Goal: Task Accomplishment & Management: Use online tool/utility

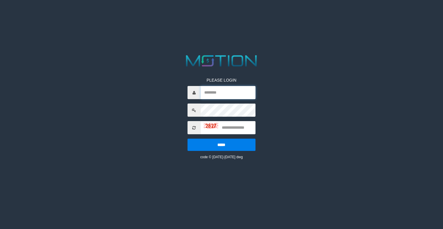
type input "*******"
drag, startPoint x: 229, startPoint y: 127, endPoint x: 236, endPoint y: 120, distance: 9.6
click at [231, 126] on input "text" at bounding box center [228, 127] width 55 height 13
type input "****"
click at [187, 139] on input "*****" at bounding box center [221, 145] width 68 height 12
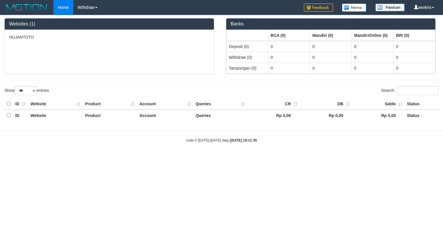
select select "***"
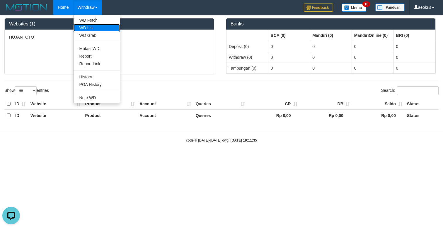
click at [91, 25] on link "WD List" at bounding box center [97, 28] width 46 height 8
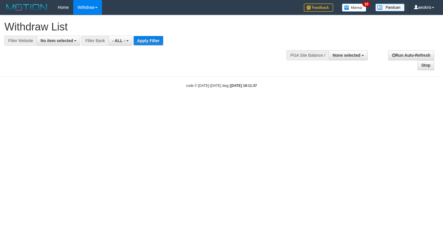
select select
click at [63, 43] on span "No item selected" at bounding box center [56, 40] width 33 height 5
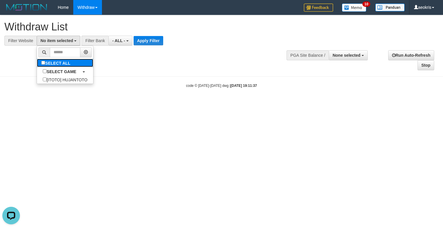
click at [62, 63] on label "SELECT ALL" at bounding box center [56, 63] width 39 height 8
select select "***"
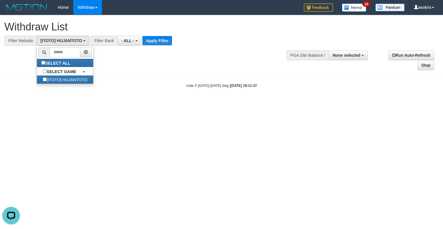
scroll to position [5, 0]
click at [131, 40] on span "- ALL -" at bounding box center [127, 40] width 13 height 5
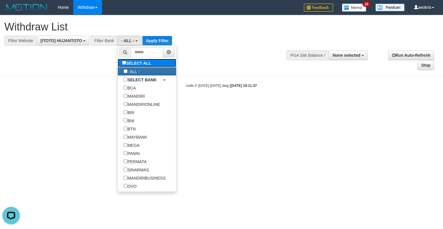
click at [148, 60] on label "SELECT ALL" at bounding box center [137, 63] width 39 height 8
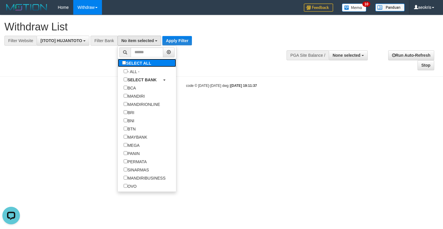
click at [138, 65] on label "SELECT ALL" at bounding box center [137, 63] width 39 height 8
select select "***"
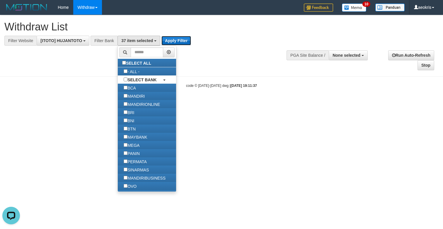
click at [182, 37] on button "Apply Filter" at bounding box center [176, 40] width 30 height 9
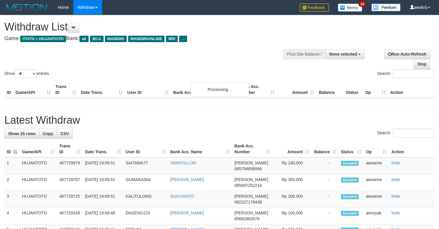
select select
select select "**"
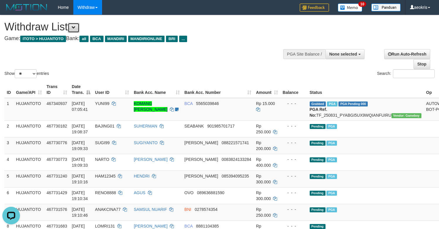
click at [76, 28] on span at bounding box center [73, 27] width 4 height 4
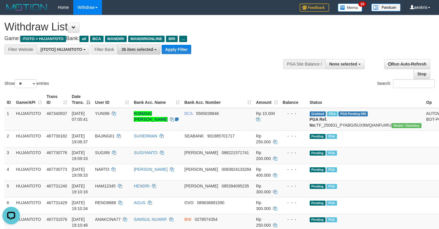
click at [145, 47] on span "36 item selected" at bounding box center [137, 49] width 32 height 5
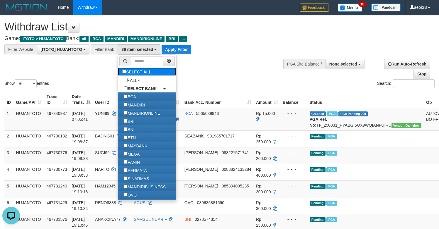
click at [143, 73] on label "SELECT ALL" at bounding box center [137, 72] width 39 height 8
select select "***"
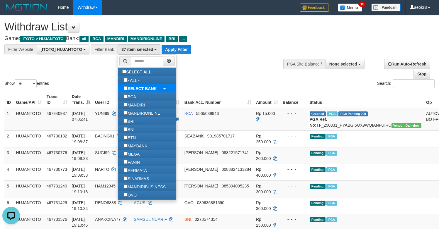
scroll to position [10, 0]
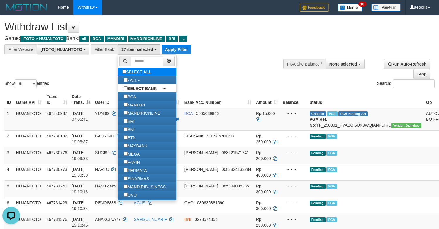
click at [146, 74] on label "SELECT ALL" at bounding box center [137, 72] width 39 height 8
select select
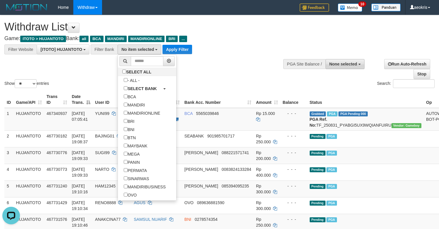
click at [345, 64] on span "None selected" at bounding box center [343, 64] width 28 height 5
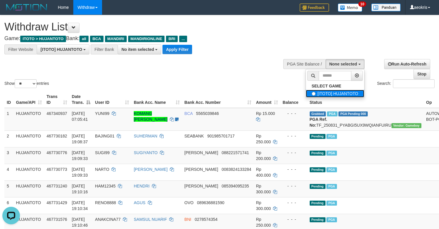
click at [350, 90] on label "[ITOTO] HUJANTOTO" at bounding box center [335, 94] width 58 height 8
select select "***"
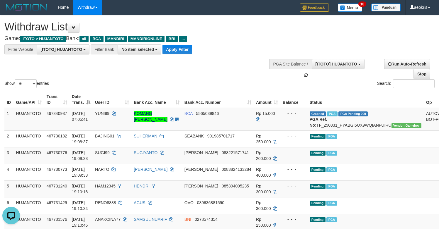
scroll to position [5, 0]
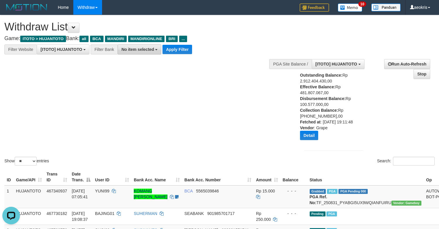
click at [142, 52] on span "No item selected" at bounding box center [137, 49] width 33 height 5
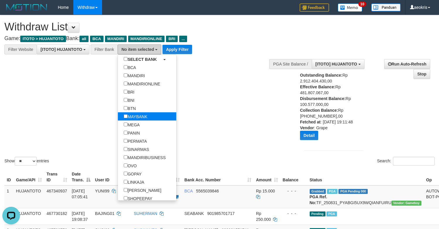
scroll to position [59, 0]
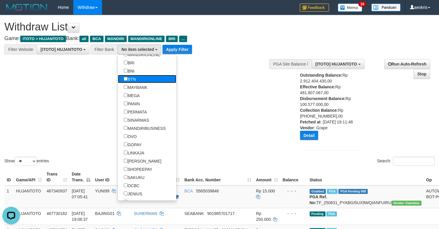
click at [146, 77] on link "BTN" at bounding box center [147, 79] width 58 height 8
click at [139, 89] on label "MAYBANK" at bounding box center [135, 87] width 35 height 8
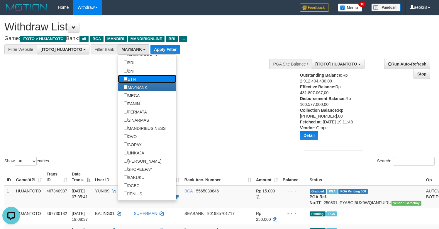
click at [140, 81] on label "BTN" at bounding box center [130, 79] width 24 height 8
select select "***"
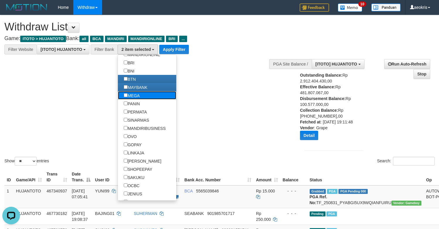
click at [146, 95] on link "MEGA" at bounding box center [147, 95] width 58 height 8
click at [144, 96] on label "MEGA" at bounding box center [132, 95] width 28 height 8
click at [141, 102] on label "PANIN" at bounding box center [132, 104] width 28 height 8
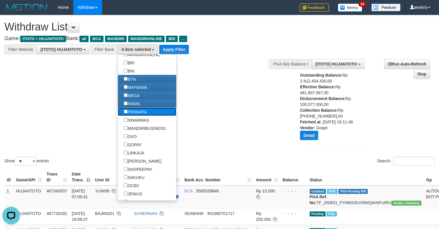
click at [133, 110] on label "PERMATA" at bounding box center [135, 112] width 35 height 8
click at [140, 120] on label "SINARMAS" at bounding box center [136, 120] width 37 height 8
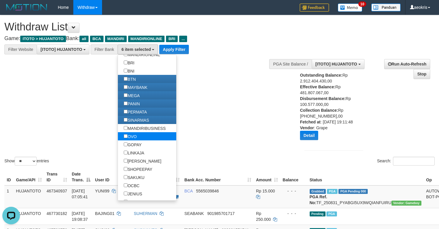
scroll to position [88, 0]
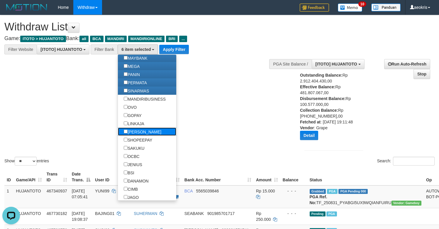
click at [137, 134] on label "[PERSON_NAME]" at bounding box center [142, 132] width 49 height 8
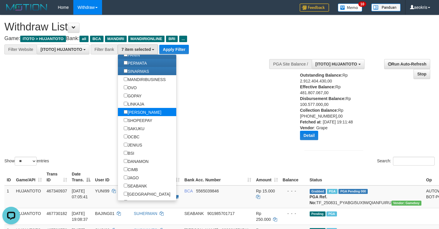
scroll to position [117, 0]
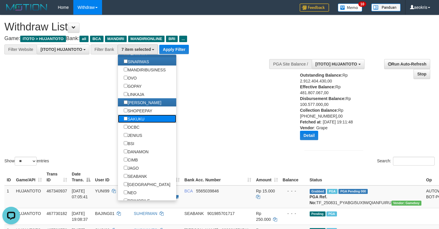
click at [136, 119] on label "SAKUKU" at bounding box center [134, 119] width 33 height 8
click at [136, 128] on label "OCBC" at bounding box center [131, 127] width 27 height 8
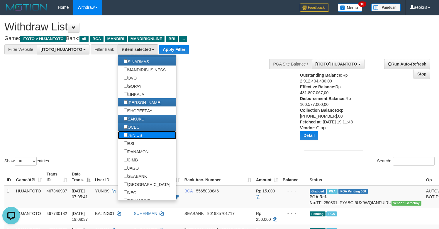
click at [134, 136] on label "JENIUS" at bounding box center [133, 135] width 30 height 8
click at [133, 142] on label "BSI" at bounding box center [129, 143] width 22 height 8
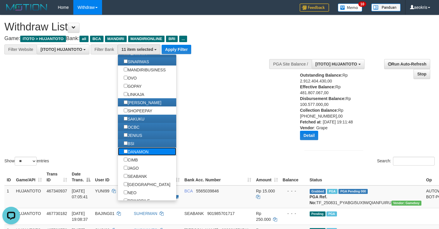
click at [134, 154] on label "DANAMON" at bounding box center [136, 152] width 37 height 8
click at [135, 158] on label "CIMB" at bounding box center [131, 160] width 26 height 8
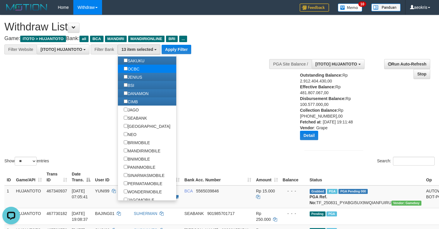
scroll to position [176, 0]
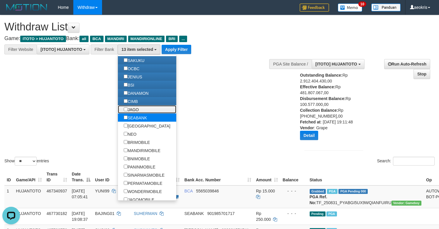
drag, startPoint x: 136, startPoint y: 111, endPoint x: 137, endPoint y: 119, distance: 7.8
click at [136, 111] on label "JAGO" at bounding box center [131, 109] width 27 height 8
click at [140, 118] on label "SEABANK" at bounding box center [135, 118] width 35 height 8
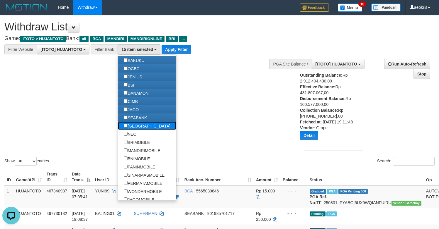
click at [140, 127] on label "[GEOGRAPHIC_DATA]" at bounding box center [147, 126] width 58 height 8
click at [137, 137] on label "NEO" at bounding box center [130, 134] width 24 height 8
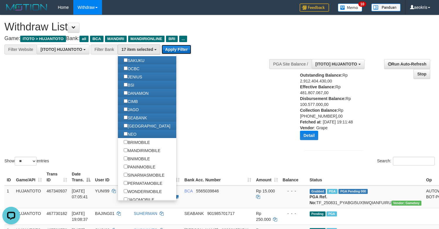
click at [178, 50] on button "Apply Filter" at bounding box center [176, 49] width 30 height 9
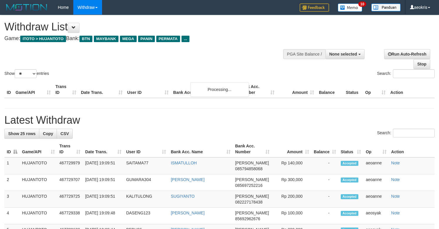
select select
select select "**"
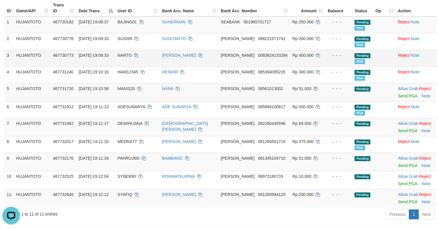
scroll to position [88, 0]
